Goal: Navigation & Orientation: Find specific page/section

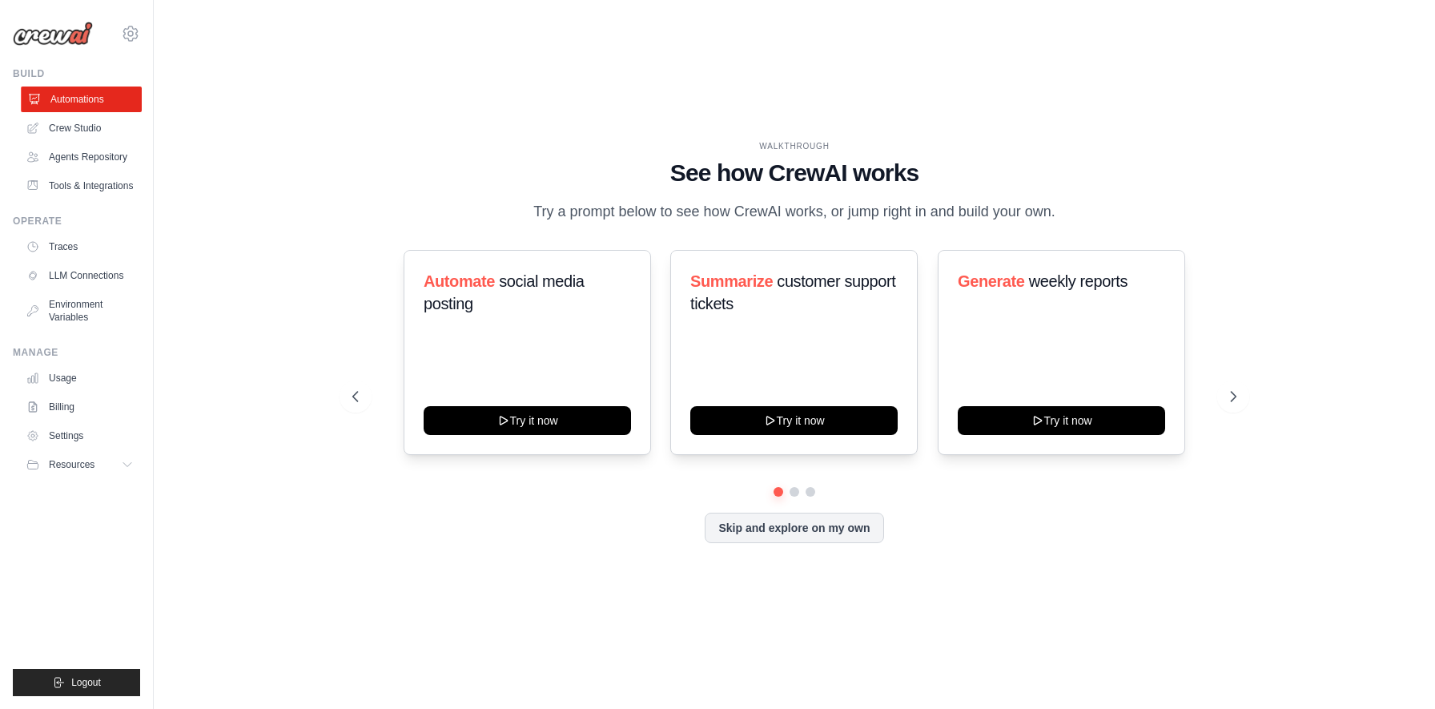
click at [86, 99] on link "Automations" at bounding box center [81, 99] width 121 height 26
click at [55, 375] on link "Usage" at bounding box center [81, 378] width 121 height 26
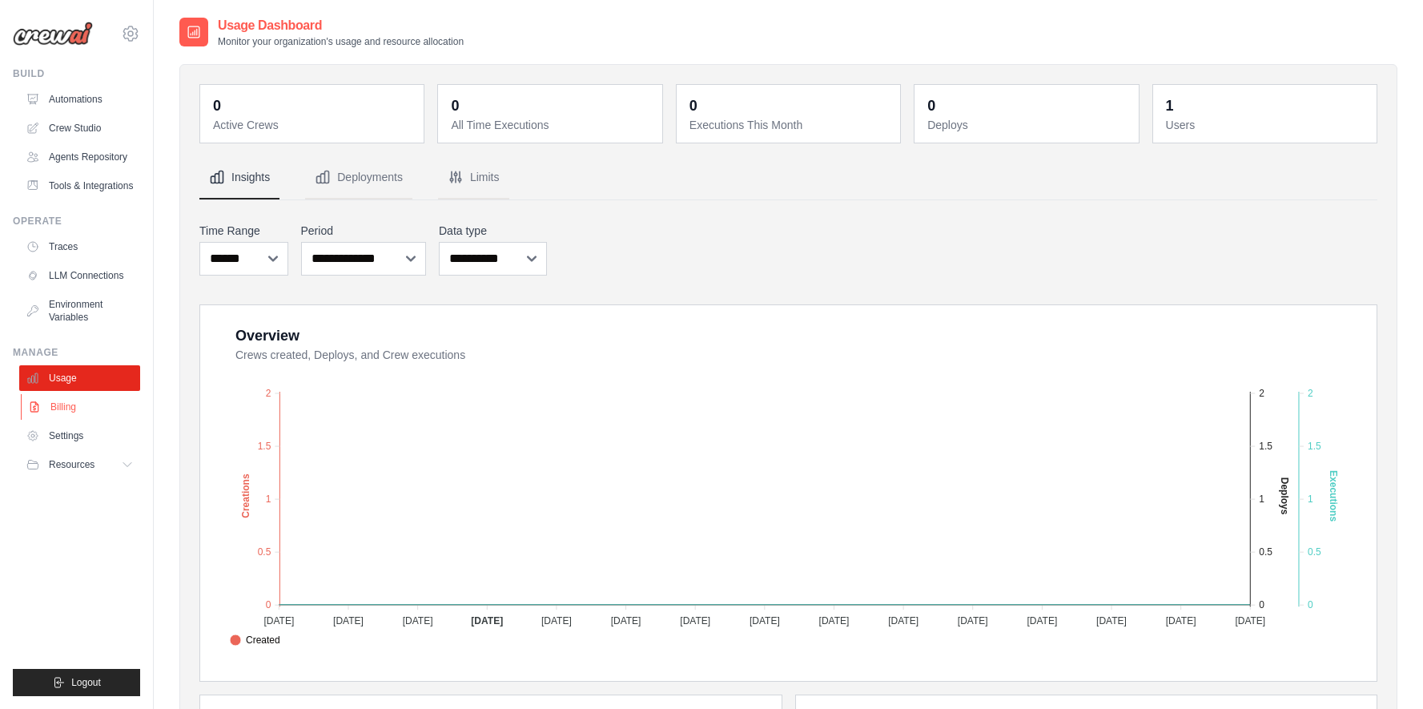
click at [57, 418] on link "Billing" at bounding box center [81, 407] width 121 height 26
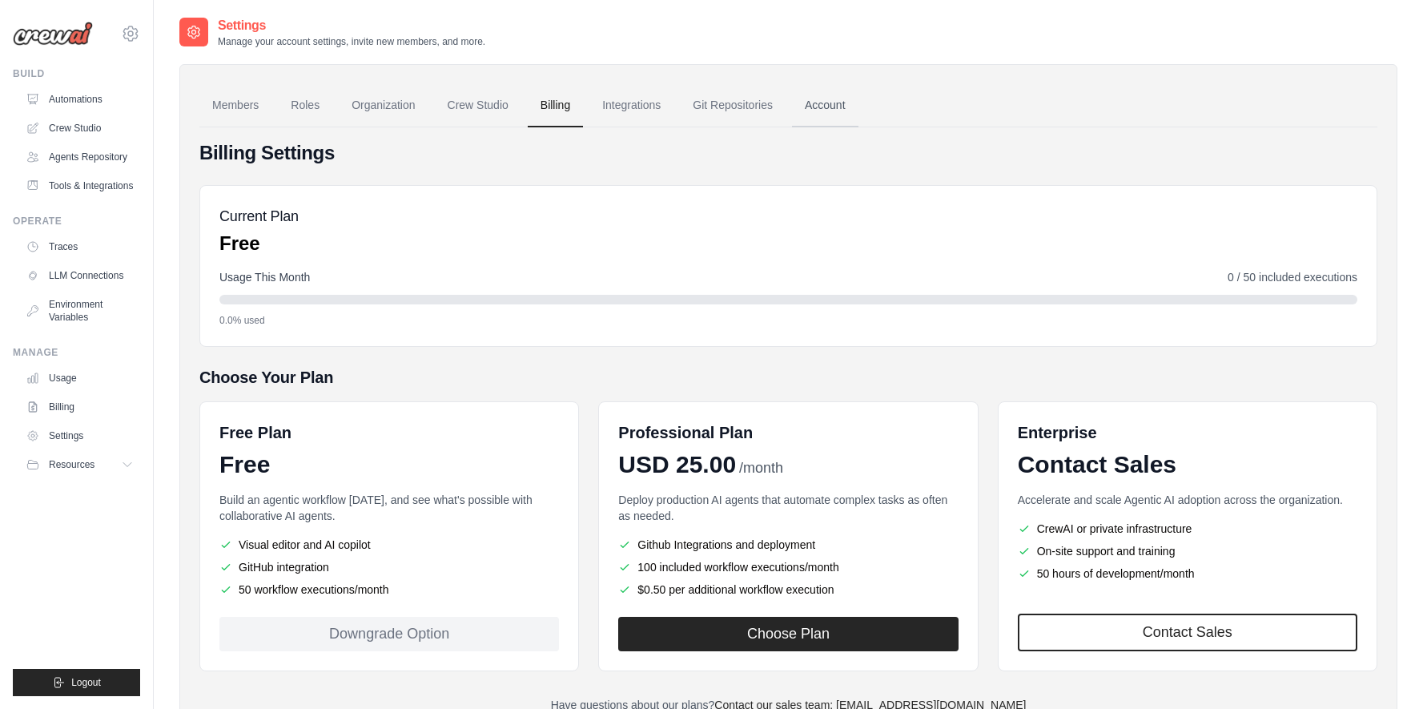
click at [827, 113] on link "Account" at bounding box center [825, 105] width 66 height 43
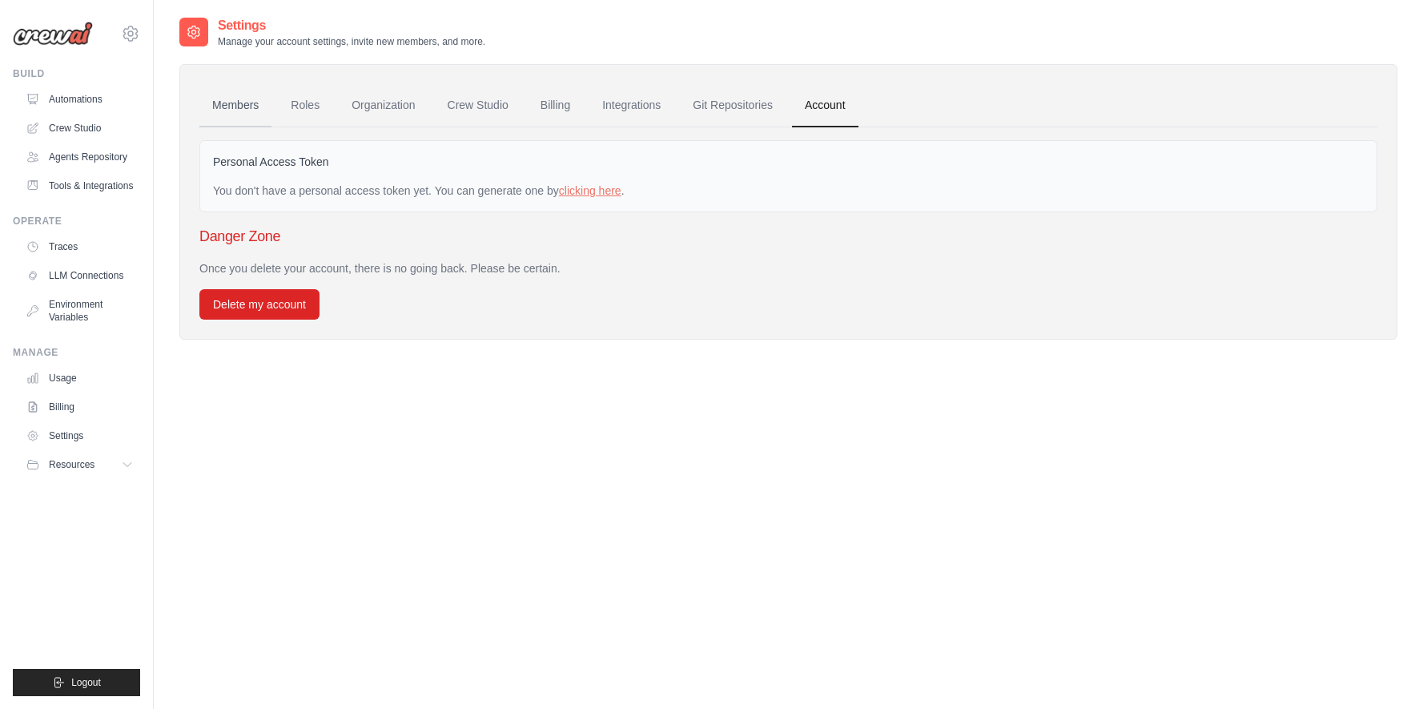
click at [235, 102] on link "Members" at bounding box center [235, 105] width 72 height 43
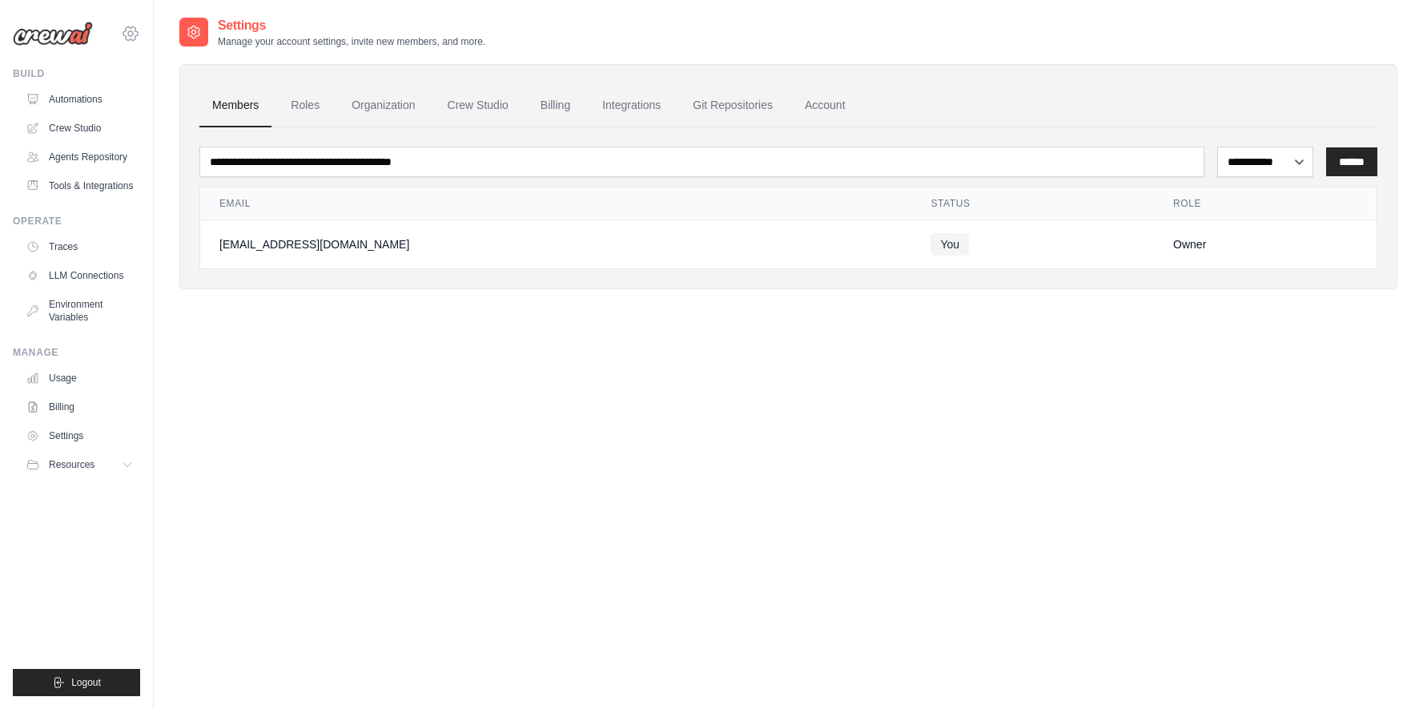
click at [132, 37] on icon at bounding box center [130, 33] width 19 height 19
click at [171, 98] on span "Settings" at bounding box center [198, 99] width 127 height 16
click at [812, 105] on link "Account" at bounding box center [825, 105] width 66 height 43
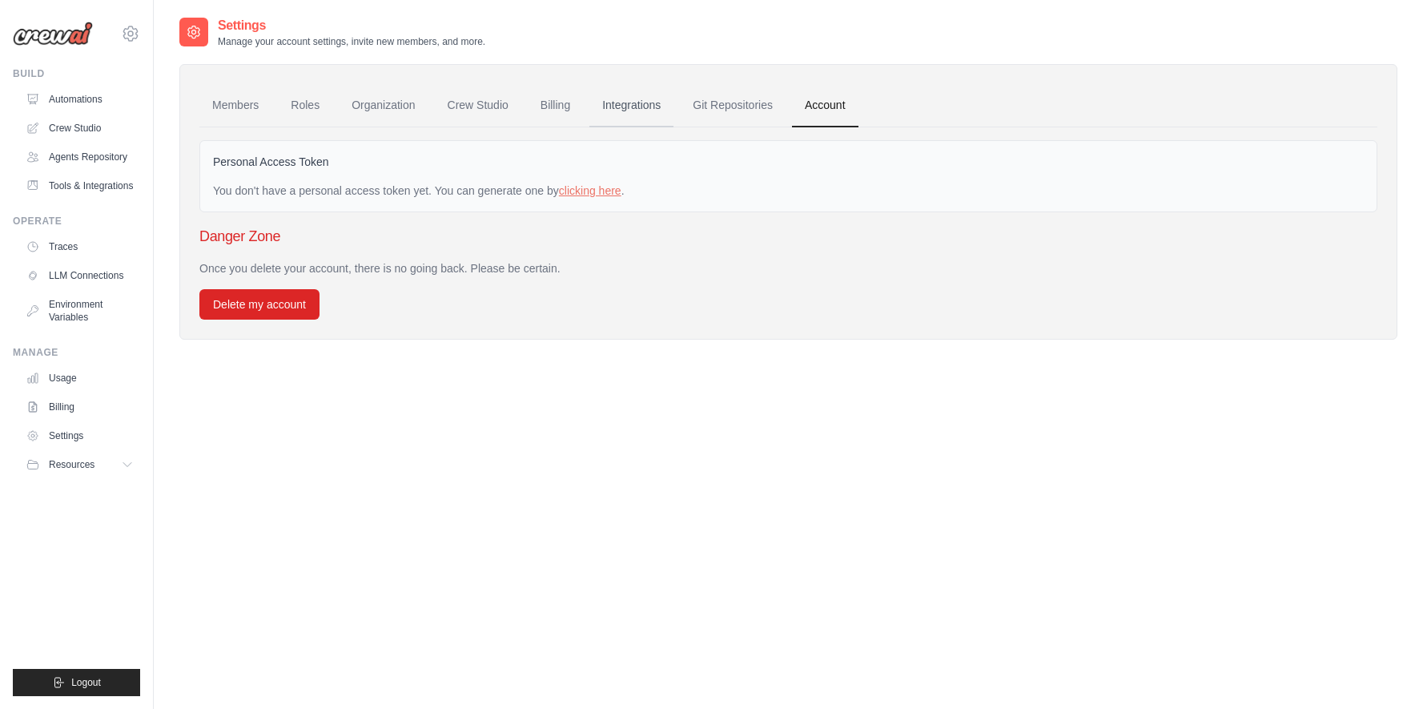
click at [620, 110] on link "Integrations" at bounding box center [631, 105] width 84 height 43
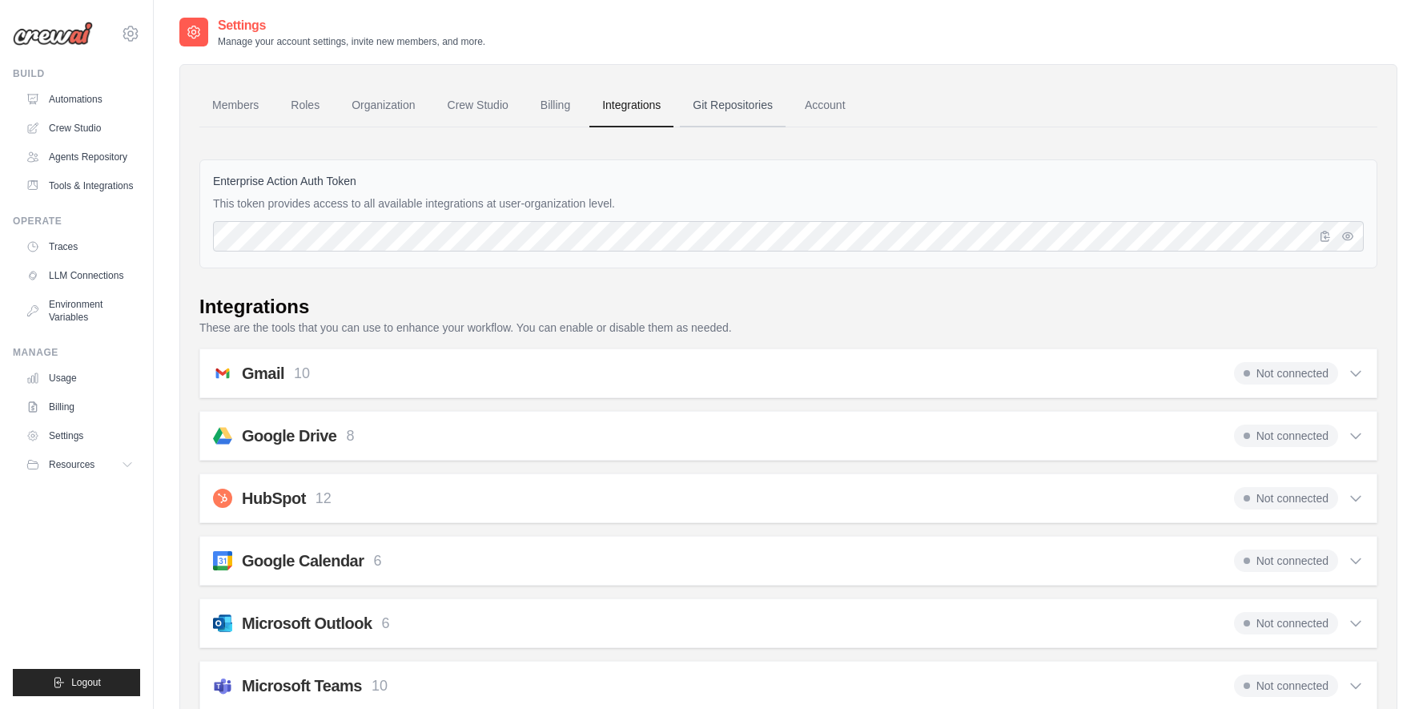
click at [721, 104] on link "Git Repositories" at bounding box center [733, 105] width 106 height 43
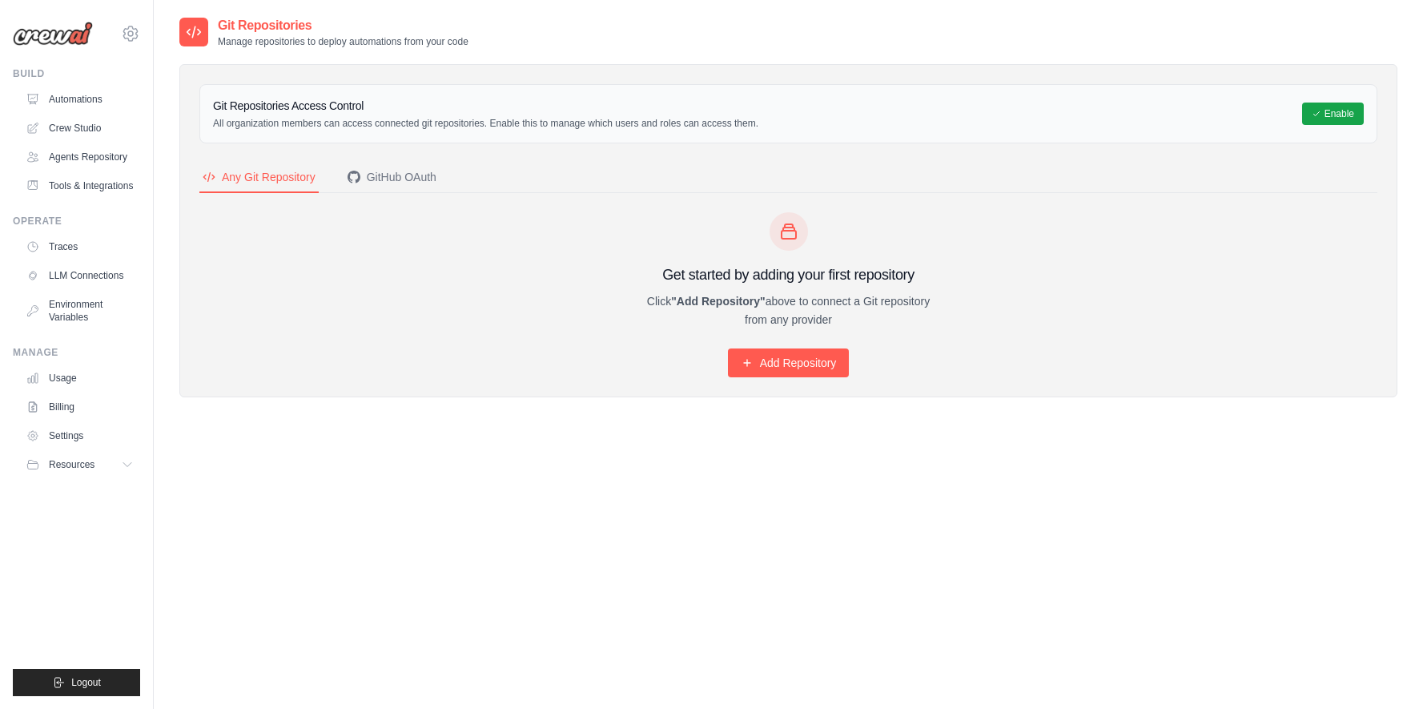
click at [436, 122] on p "All organization members can access connected git repositories. Enable this to …" at bounding box center [485, 123] width 545 height 13
click at [376, 179] on div "GitHub OAuth" at bounding box center [391, 177] width 89 height 16
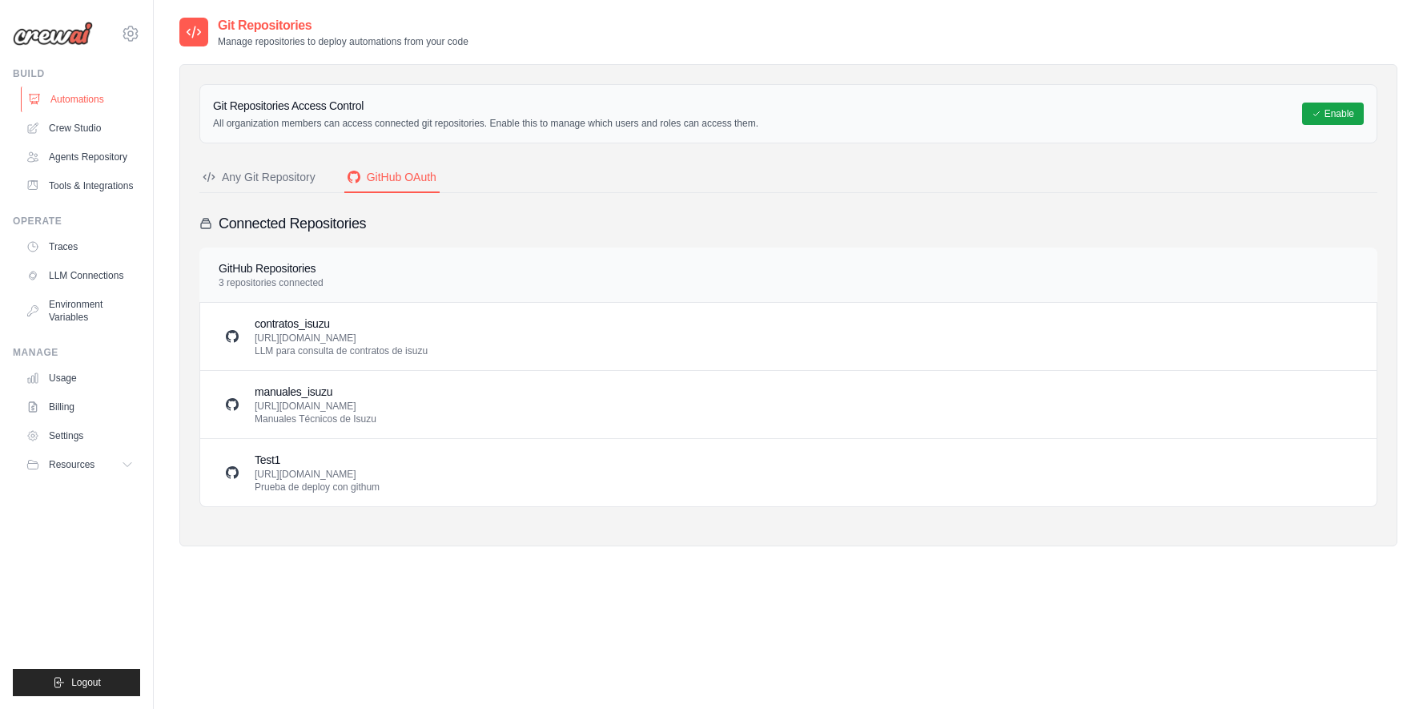
click at [55, 95] on link "Automations" at bounding box center [81, 99] width 121 height 26
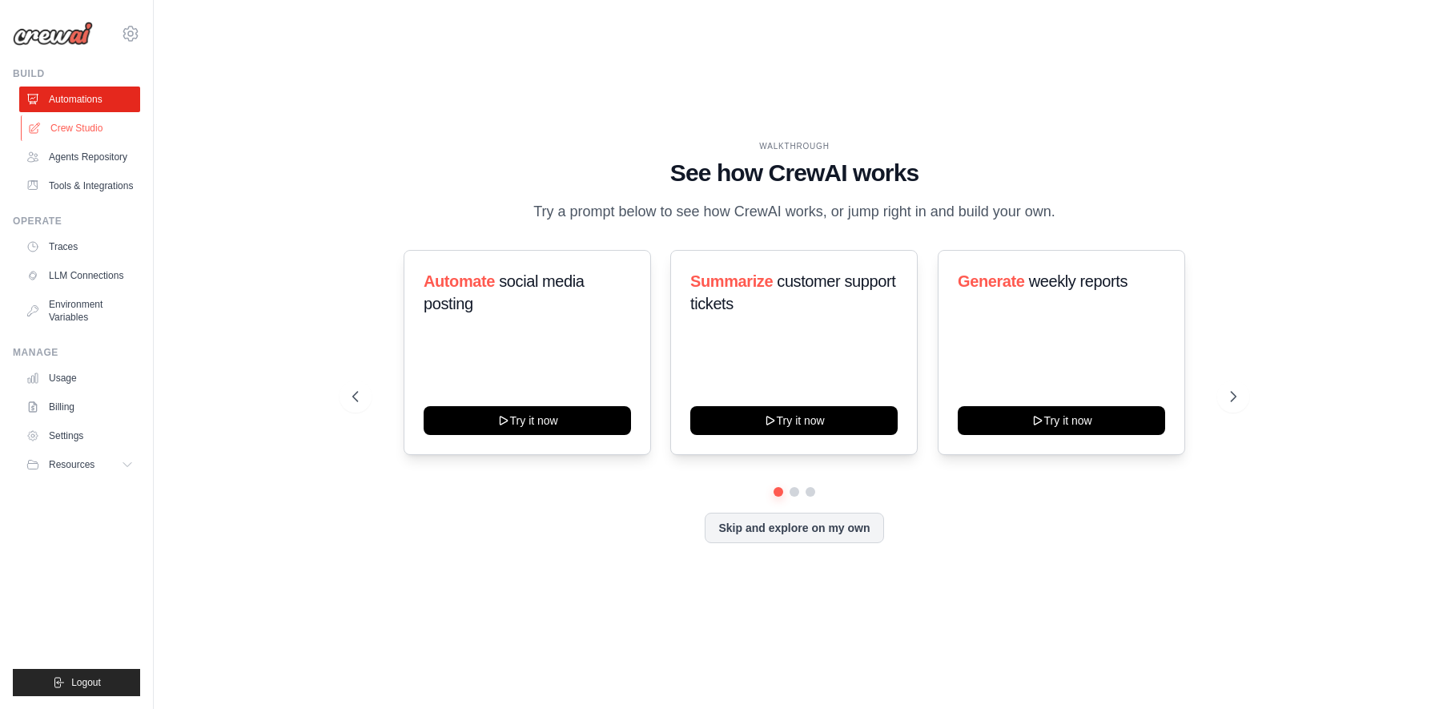
click at [90, 132] on link "Crew Studio" at bounding box center [81, 128] width 121 height 26
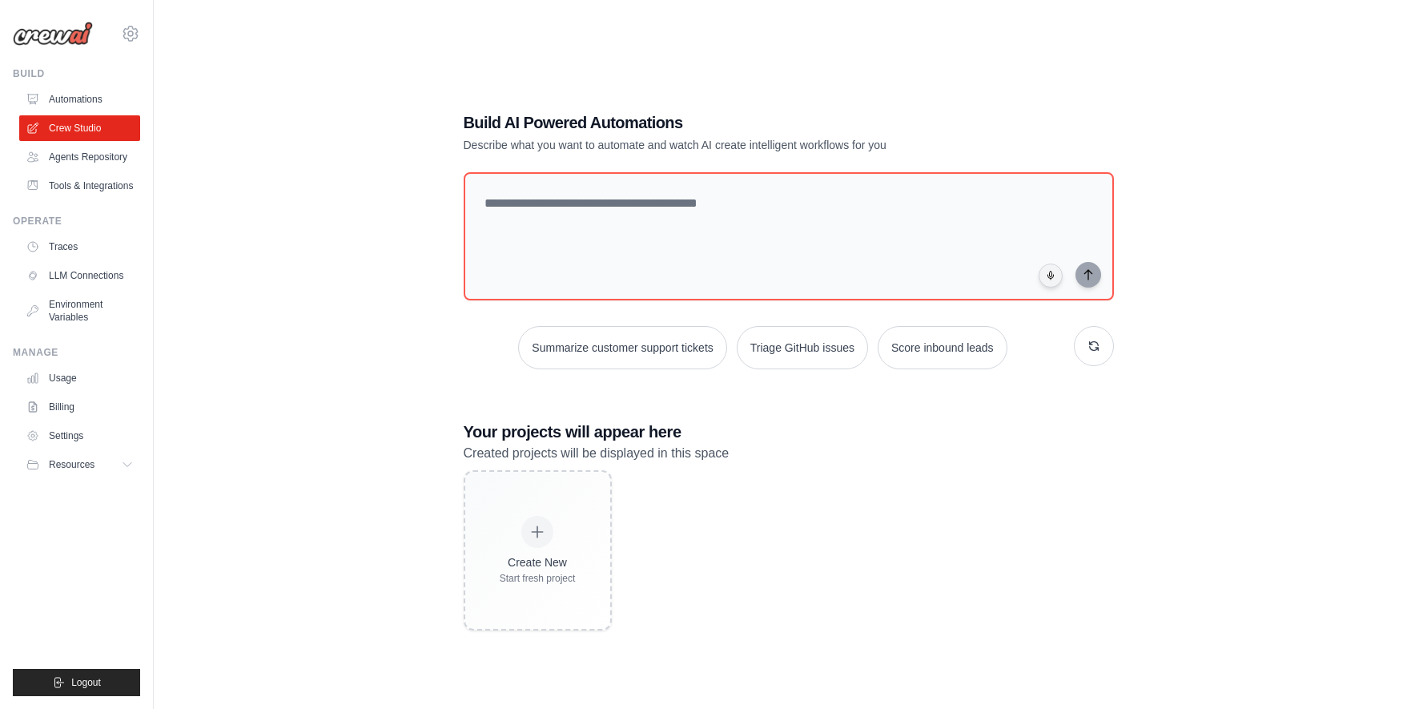
click at [71, 39] on img at bounding box center [53, 34] width 80 height 24
click at [126, 33] on icon at bounding box center [130, 33] width 19 height 19
click at [64, 97] on link "Automations" at bounding box center [81, 99] width 121 height 26
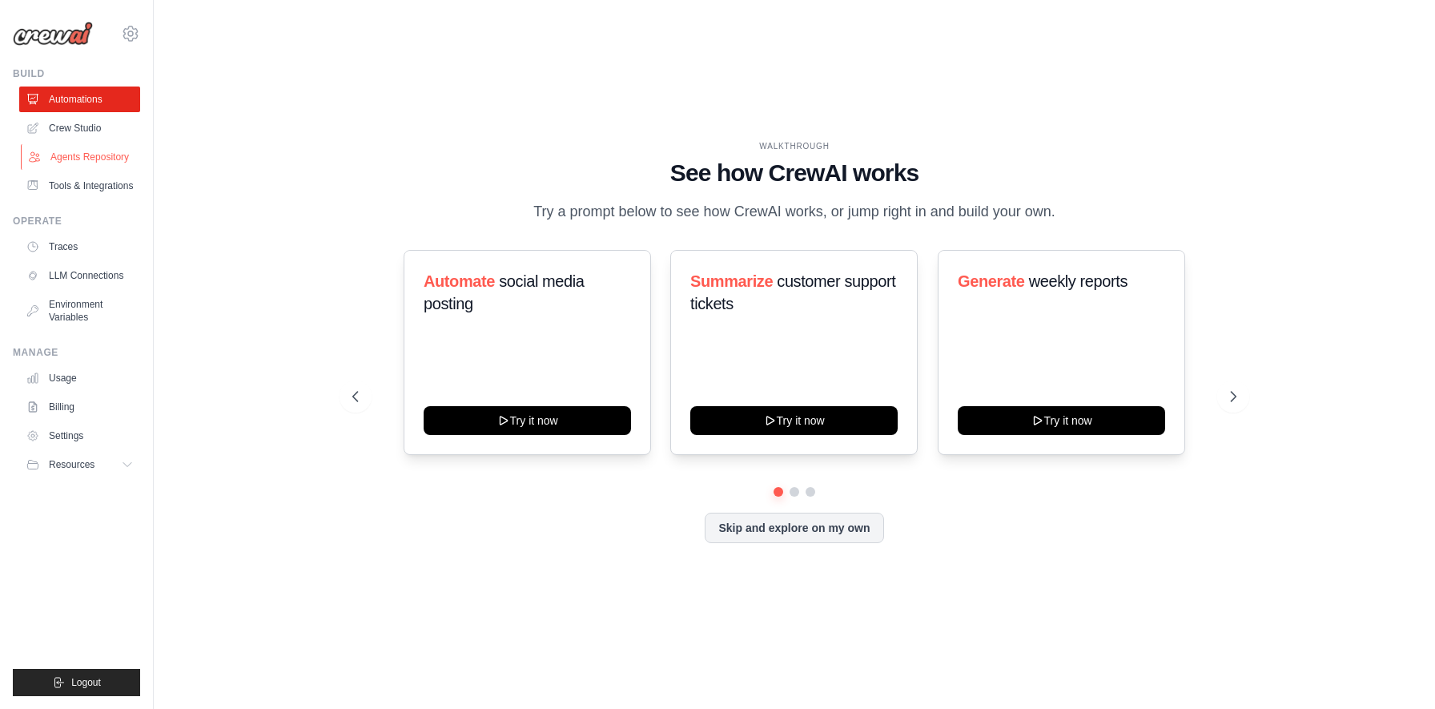
click at [80, 163] on link "Agents Repository" at bounding box center [81, 157] width 121 height 26
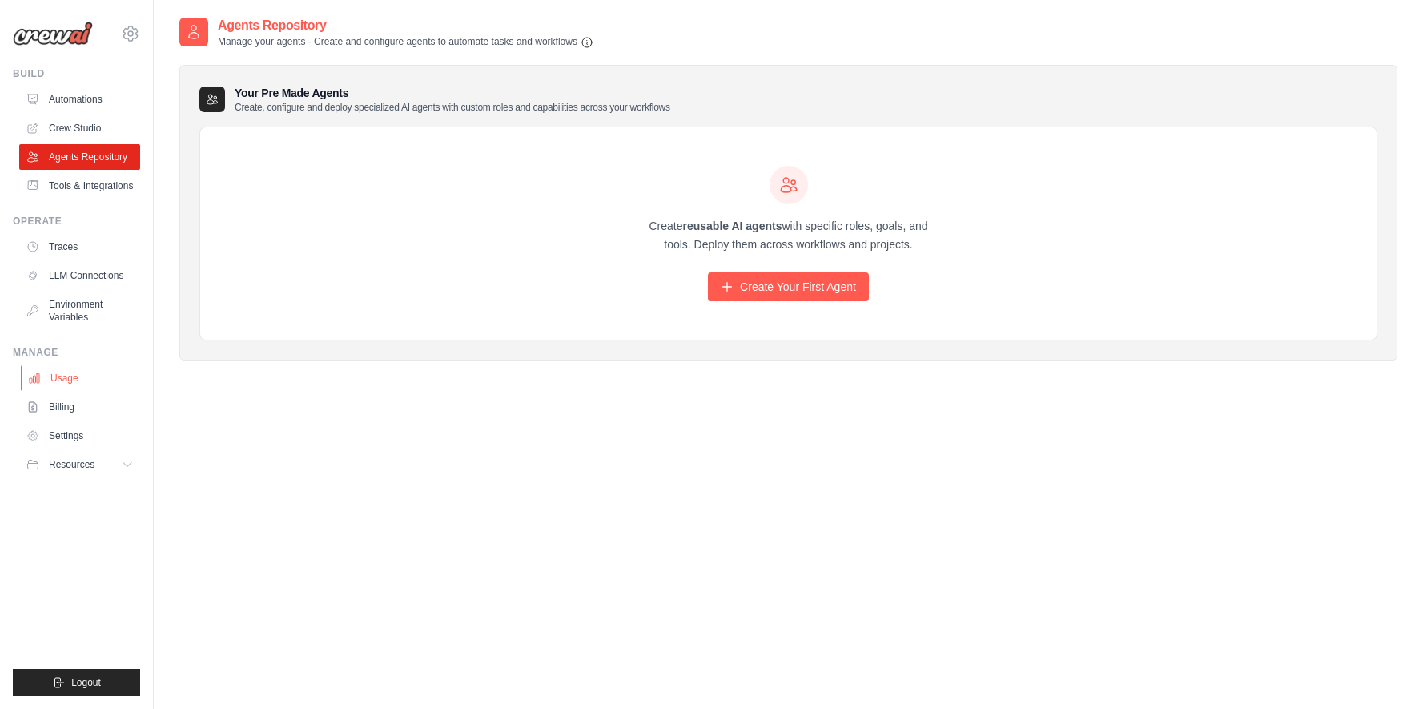
click at [64, 380] on link "Usage" at bounding box center [81, 378] width 121 height 26
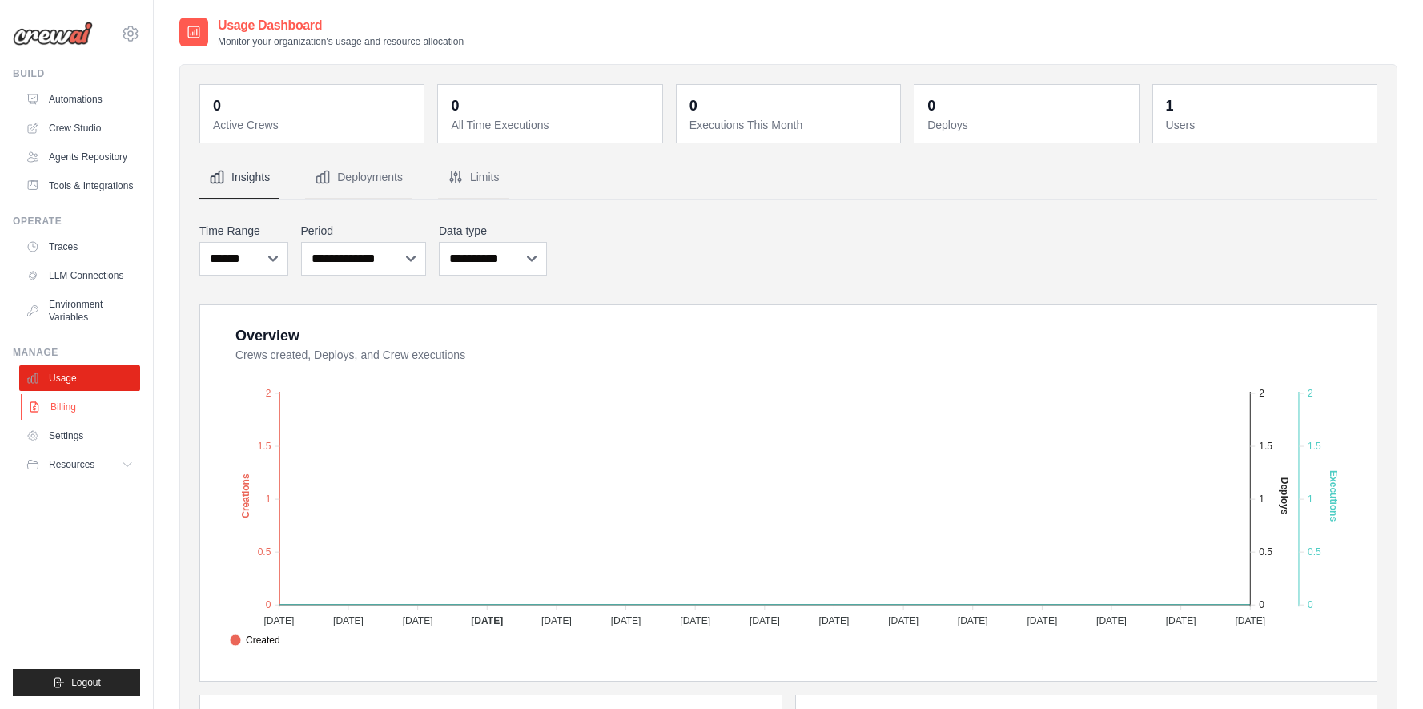
click at [64, 404] on link "Billing" at bounding box center [81, 407] width 121 height 26
